Goal: Task Accomplishment & Management: Use online tool/utility

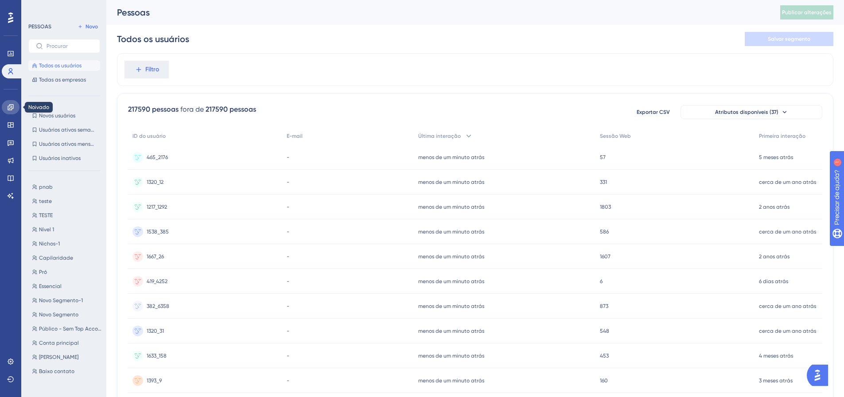
click at [11, 112] on link at bounding box center [11, 107] width 18 height 14
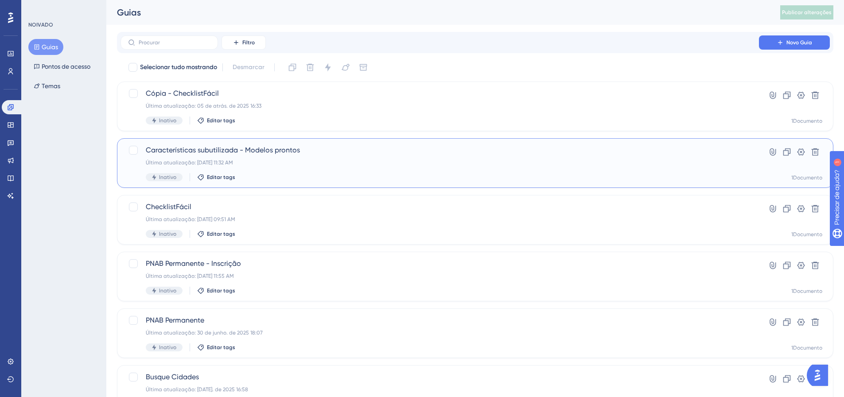
click at [298, 166] on div "Última atualização: [DATE] 11:32 AM" at bounding box center [440, 162] width 588 height 7
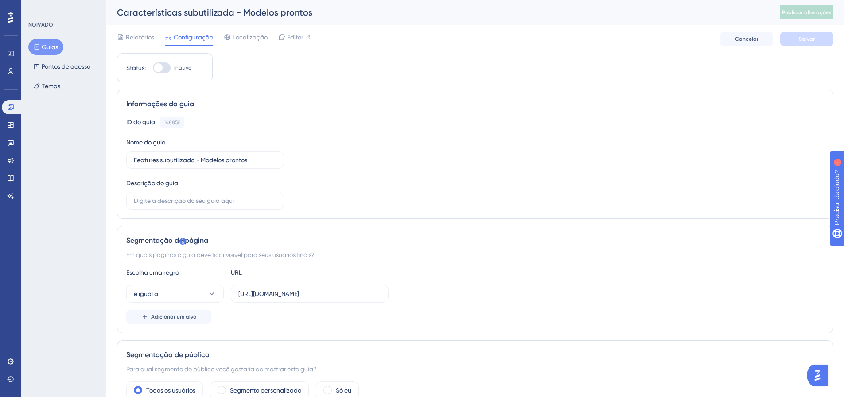
click at [391, 165] on div "ID do guia: 148856 Cópia Nome do guia Features subutilizada - Modelos prontos D…" at bounding box center [475, 163] width 698 height 93
click at [262, 128] on div "ID do guia: 148856 Cópia" at bounding box center [475, 123] width 698 height 12
click at [301, 176] on div "ID do guia: 148856 Cópia Nome do guia Features subutilizada - Modelos prontos D…" at bounding box center [475, 163] width 698 height 93
click at [136, 105] on font "Informações do guia" at bounding box center [160, 104] width 68 height 8
click at [241, 42] on span "Localização" at bounding box center [250, 37] width 35 height 11
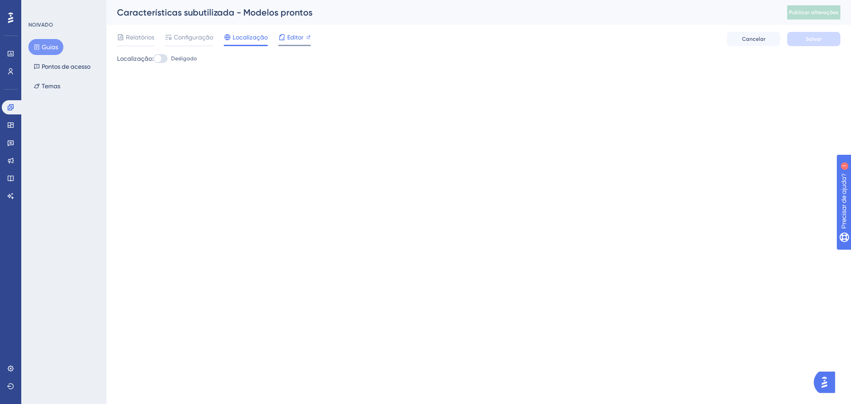
click at [287, 40] on font "Editor" at bounding box center [295, 37] width 16 height 7
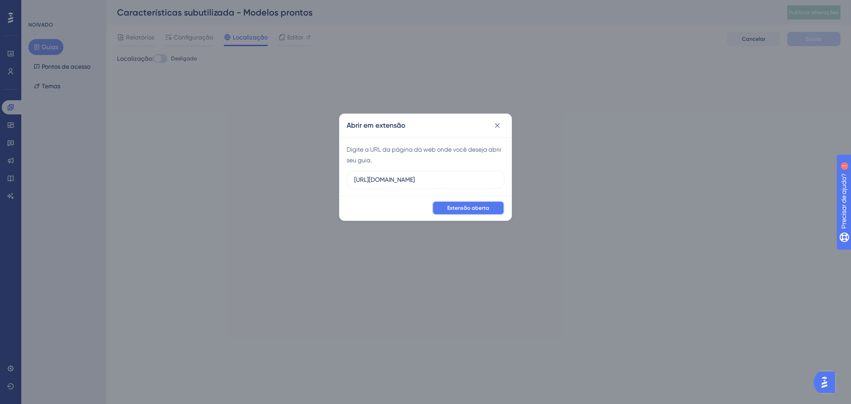
click at [457, 209] on font "Extensão aberta" at bounding box center [468, 208] width 42 height 6
